Goal: Register for event/course

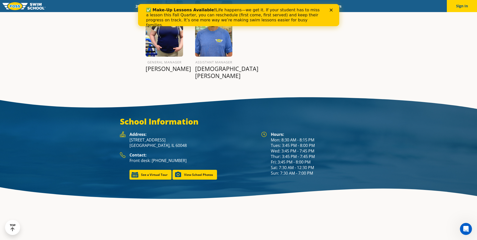
scroll to position [665, 0]
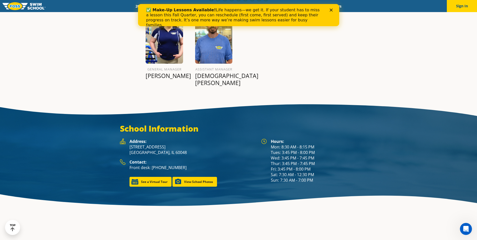
click at [347, 53] on div "General Manager Anaiz C. Assistant Manager Jesus B." at bounding box center [238, 49] width 237 height 95
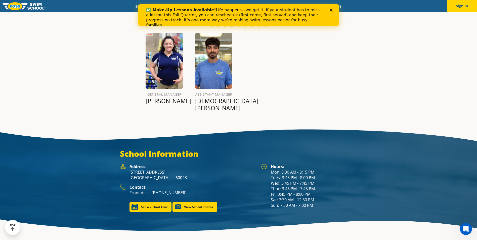
scroll to position [646, 0]
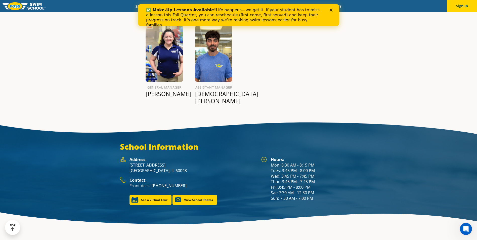
click at [331, 9] on icon "Close" at bounding box center [330, 10] width 3 height 3
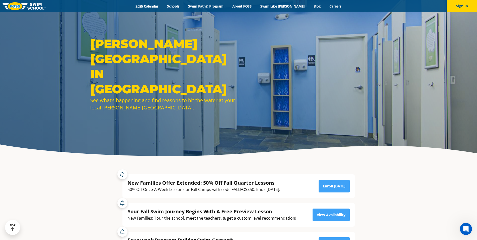
scroll to position [0, 0]
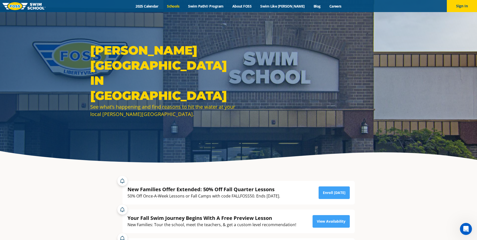
click at [184, 7] on link "Schools" at bounding box center [173, 6] width 21 height 5
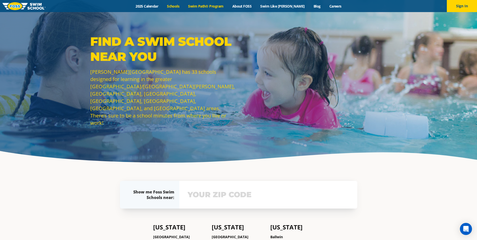
click at [215, 6] on link "Swim Path® Program" at bounding box center [206, 6] width 44 height 5
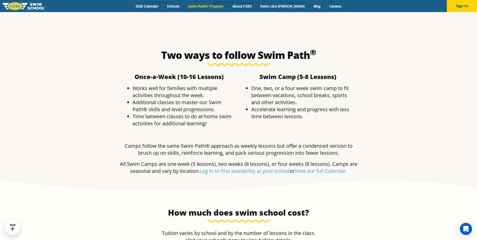
scroll to position [980, 0]
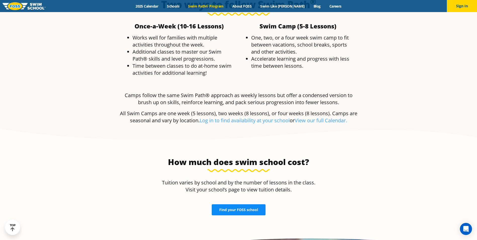
click at [258, 204] on link "Find your FOSS school" at bounding box center [239, 209] width 54 height 11
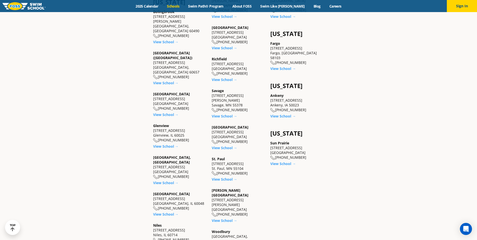
scroll to position [377, 0]
click at [159, 211] on link "View School →" at bounding box center [165, 213] width 25 height 5
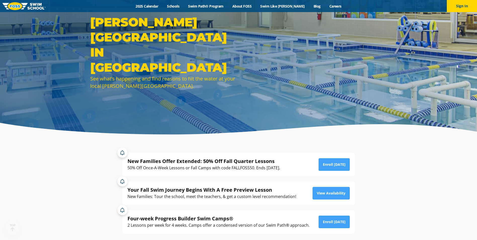
scroll to position [75, 0]
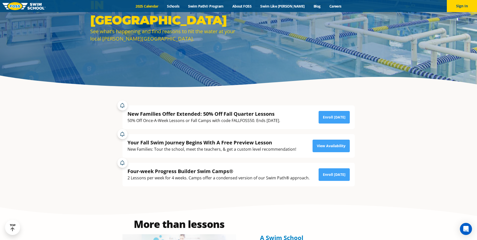
click at [152, 7] on link "2025 Calendar" at bounding box center [146, 6] width 31 height 5
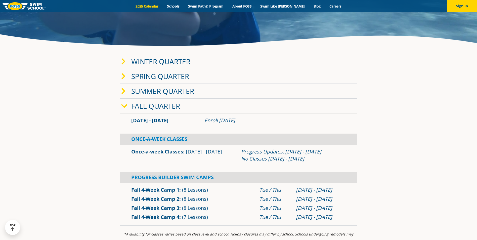
scroll to position [126, 0]
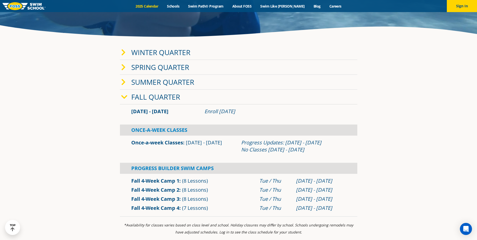
click at [185, 55] on link "Winter Quarter" at bounding box center [160, 53] width 59 height 10
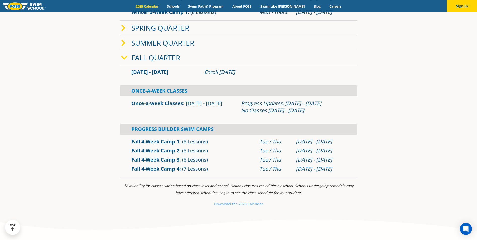
scroll to position [251, 0]
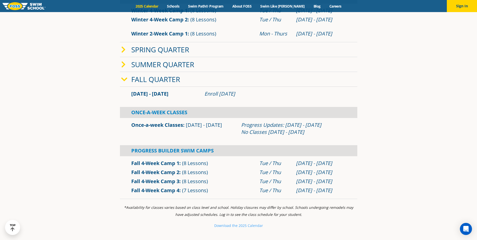
click at [151, 190] on link "Fall 4-Week Camp 4" at bounding box center [155, 190] width 48 height 7
